Goal: Find specific page/section: Find specific page/section

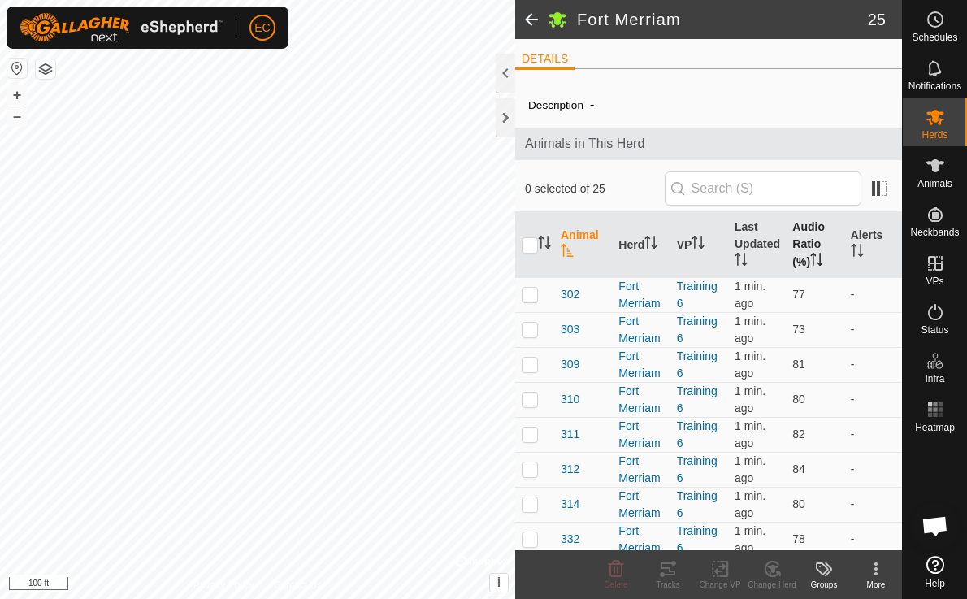
click at [802, 247] on th "Audio Ratio (%)" at bounding box center [815, 245] width 58 height 66
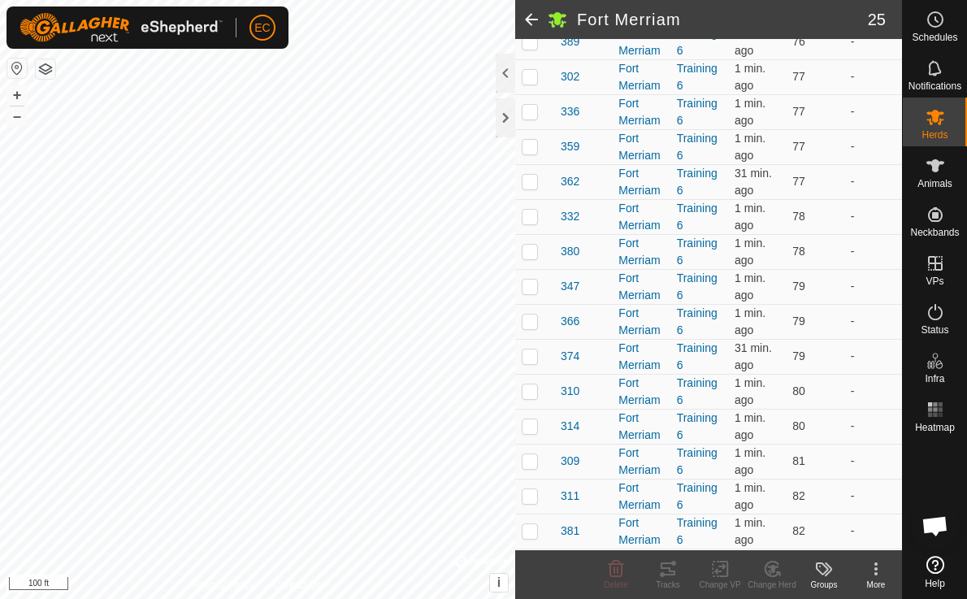
scroll to position [600, 0]
click at [534, 530] on p-checkbox at bounding box center [530, 532] width 16 height 13
checkbox input "true"
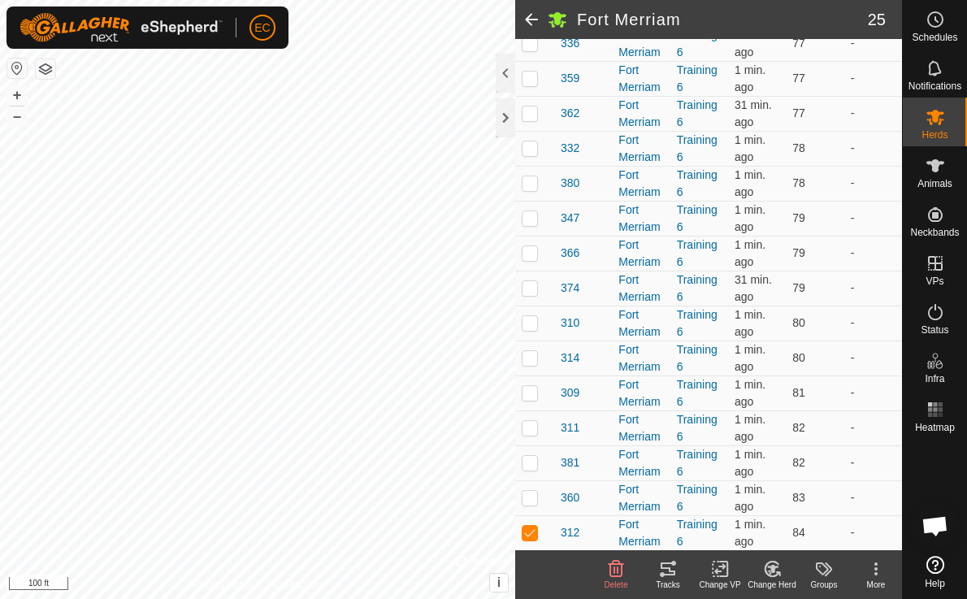
click at [662, 570] on icon at bounding box center [668, 569] width 20 height 20
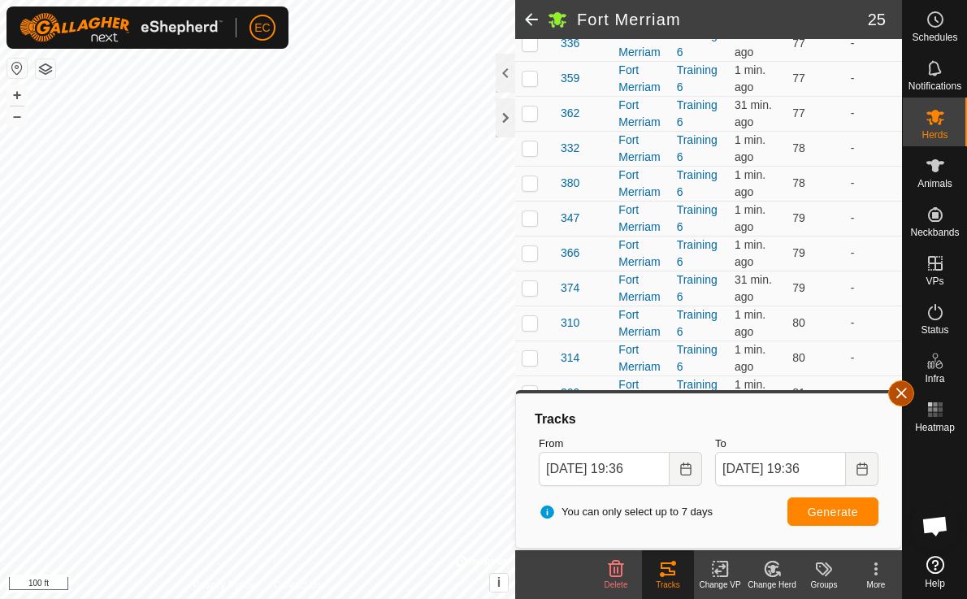
click at [906, 393] on button "button" at bounding box center [901, 393] width 26 height 26
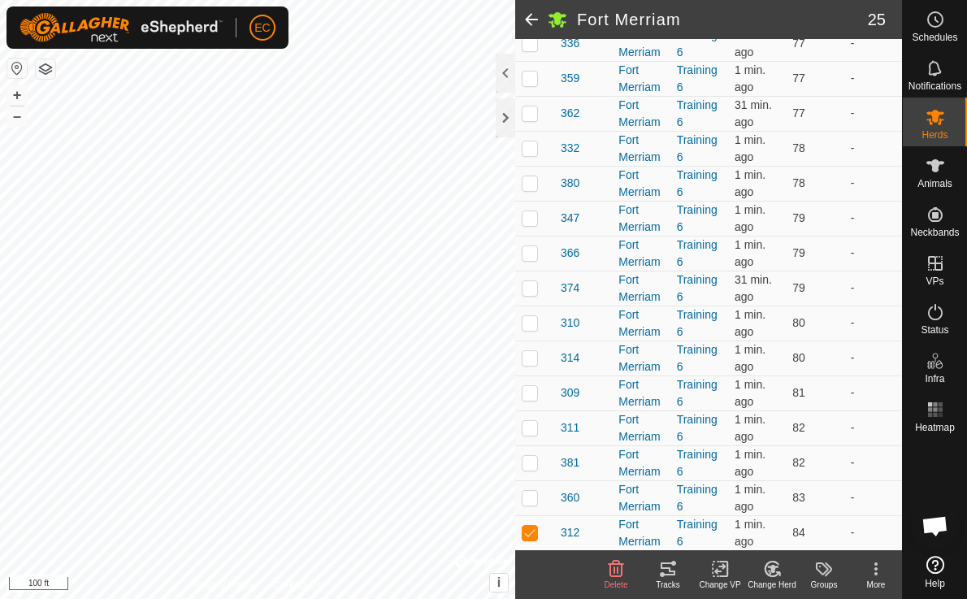
click at [532, 24] on span at bounding box center [531, 19] width 33 height 39
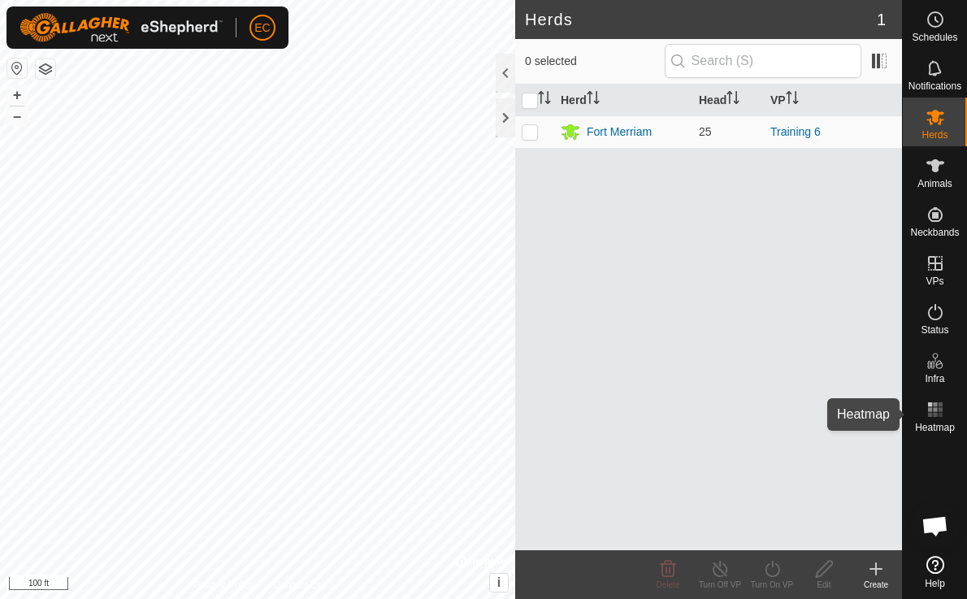
click at [946, 410] on es-heatmap-svg-icon at bounding box center [935, 410] width 29 height 26
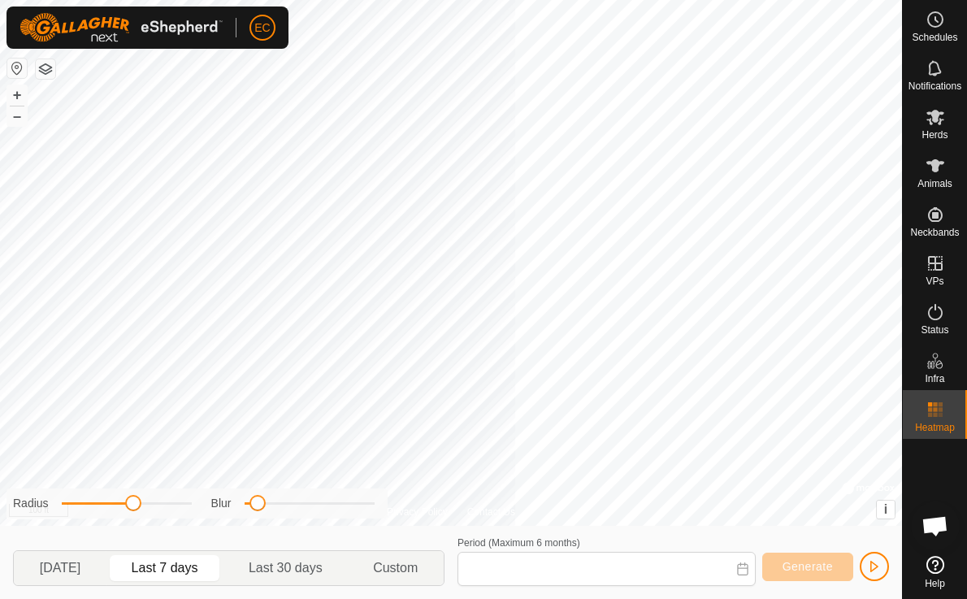
type input "[DATE] - [DATE]"
drag, startPoint x: 133, startPoint y: 506, endPoint x: 143, endPoint y: 506, distance: 9.8
click at [143, 506] on span at bounding box center [142, 503] width 16 height 16
click at [234, 483] on div "Privacy Policy Contact Us + – ⇧ i © Mapbox , © OpenStreetMap , Improve this map…" at bounding box center [451, 299] width 902 height 599
drag, startPoint x: 146, startPoint y: 503, endPoint x: 115, endPoint y: 503, distance: 31.7
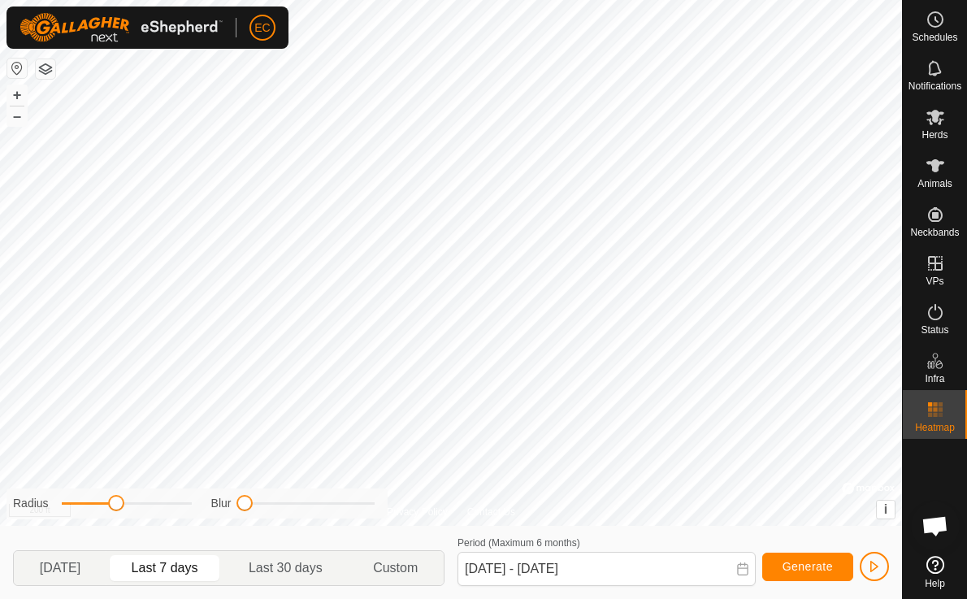
click at [115, 503] on span at bounding box center [116, 503] width 16 height 16
